Goal: Task Accomplishment & Management: Use online tool/utility

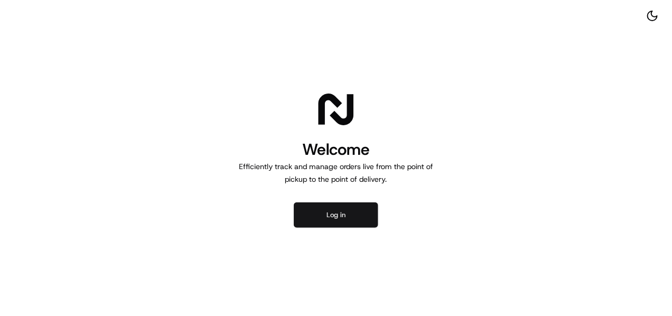
click at [333, 208] on button "Log in" at bounding box center [336, 214] width 84 height 25
